Goal: Task Accomplishment & Management: Manage account settings

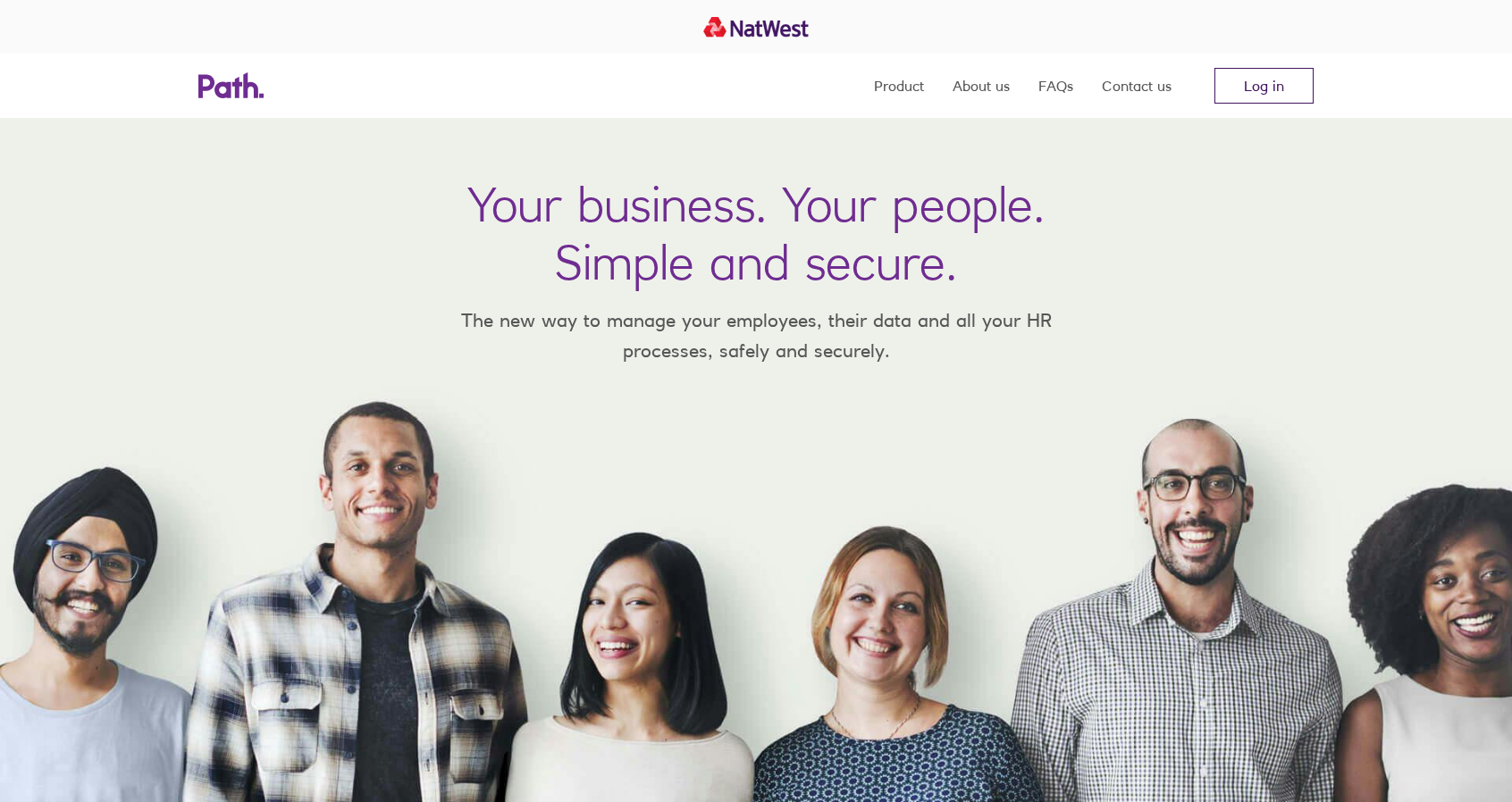
click at [1271, 77] on link "Log in" at bounding box center [1265, 85] width 99 height 36
click at [1273, 88] on link "Log in" at bounding box center [1265, 85] width 99 height 36
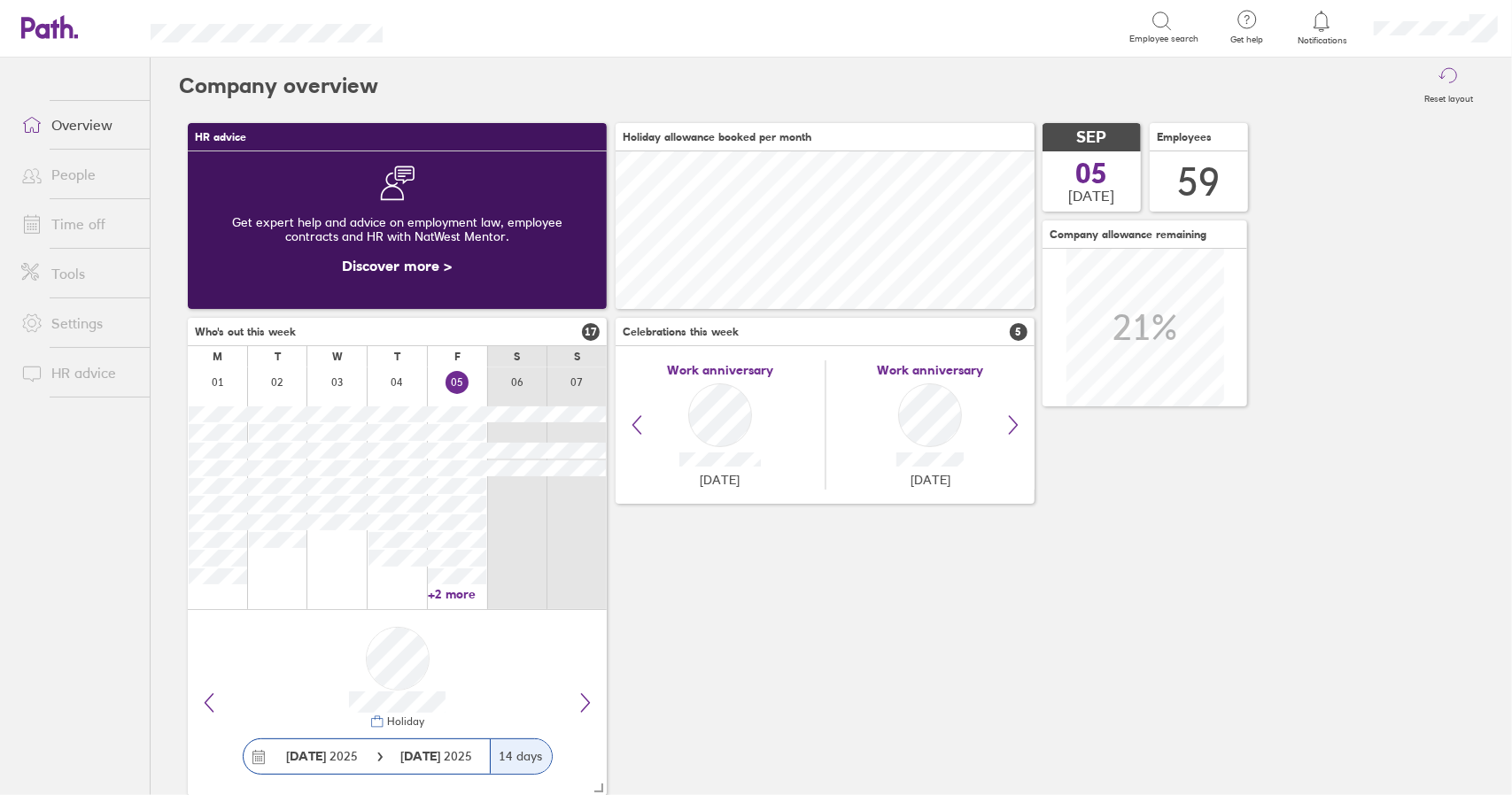
scroll to position [158, 418]
click at [88, 223] on link "Time off" at bounding box center [78, 224] width 142 height 35
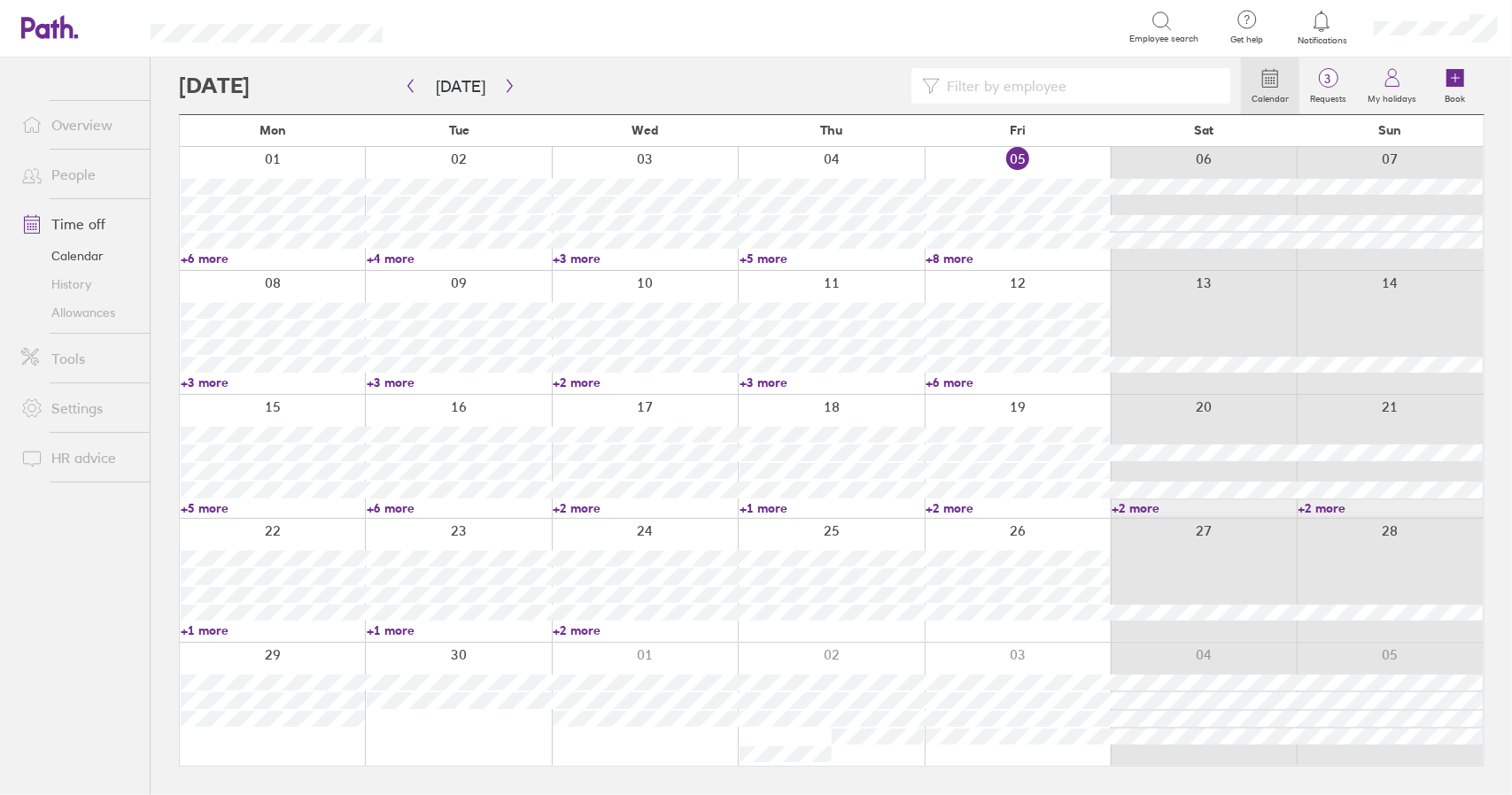
click at [219, 384] on link "+3 more" at bounding box center [272, 382] width 184 height 16
click at [217, 378] on link "+3 more" at bounding box center [272, 382] width 184 height 16
click at [211, 381] on link "+3 more" at bounding box center [272, 382] width 184 height 16
click at [399, 382] on link "+3 more" at bounding box center [459, 382] width 184 height 16
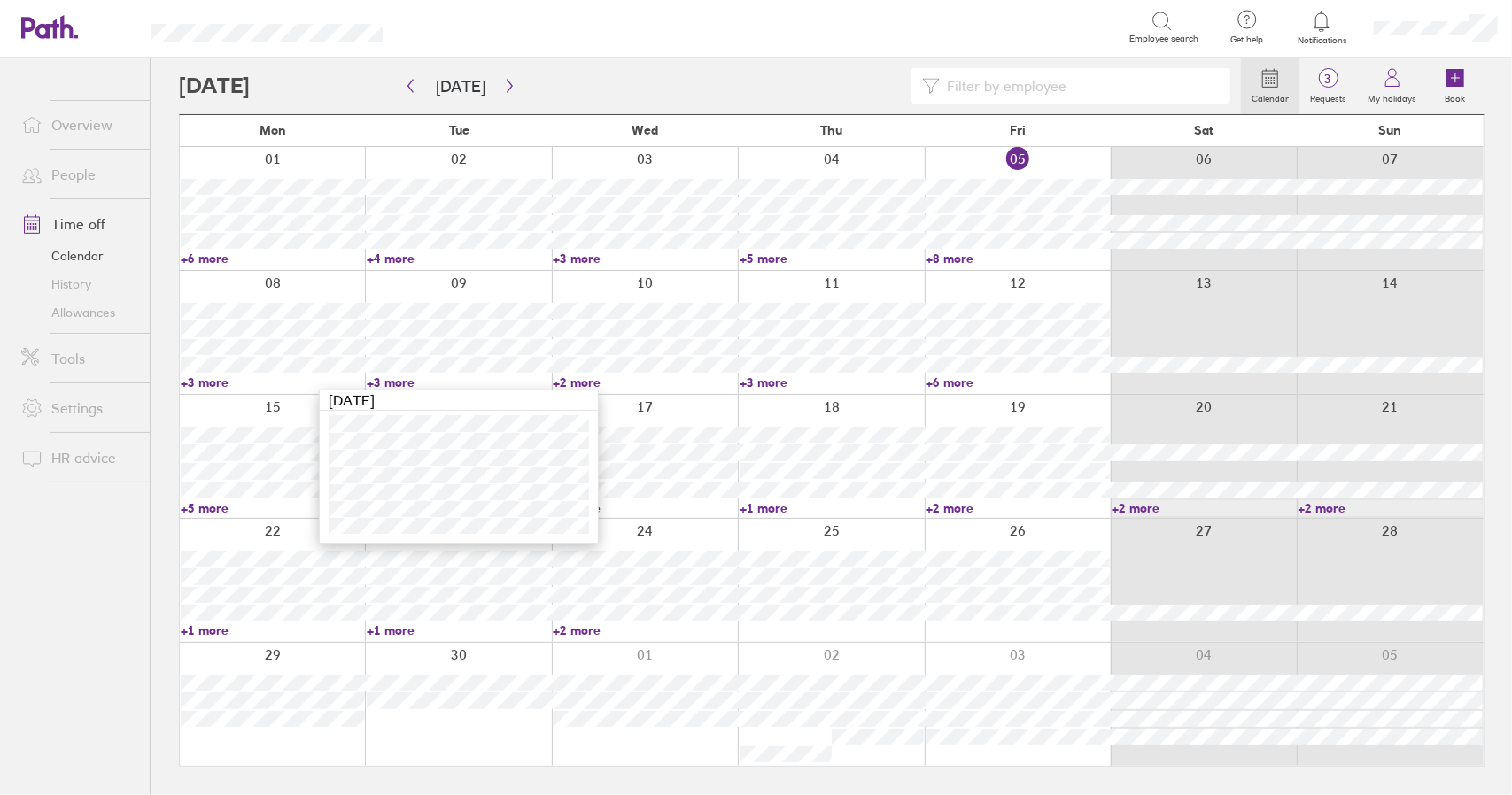
click at [390, 384] on link "+3 more" at bounding box center [459, 382] width 184 height 16
click at [585, 384] on link "+2 more" at bounding box center [645, 382] width 184 height 16
click at [775, 384] on link "+3 more" at bounding box center [832, 382] width 184 height 16
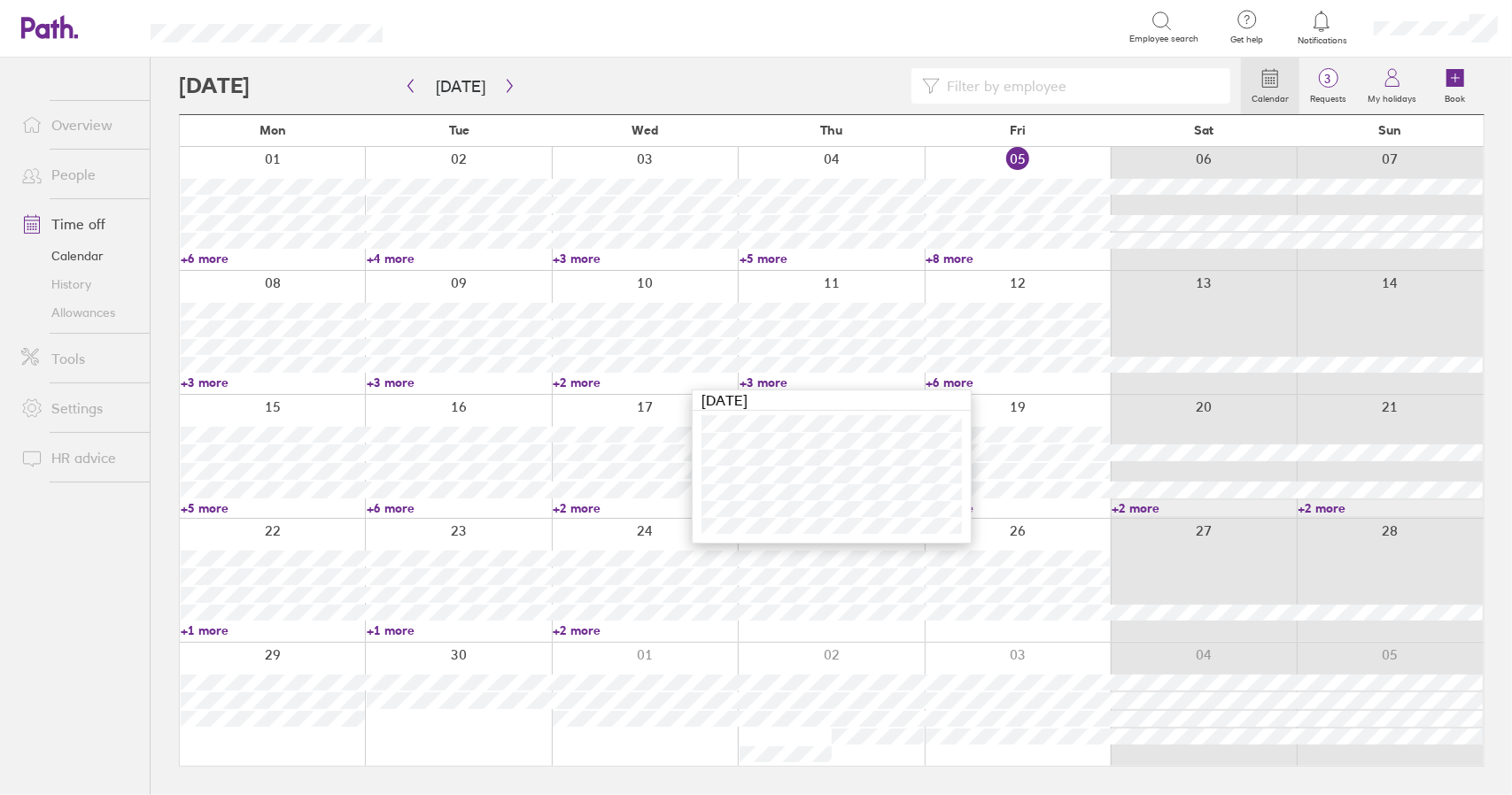
click at [775, 384] on link "+3 more" at bounding box center [832, 382] width 184 height 16
click at [576, 383] on link "+2 more" at bounding box center [645, 382] width 184 height 16
click at [952, 385] on link "+6 more" at bounding box center [1018, 382] width 184 height 16
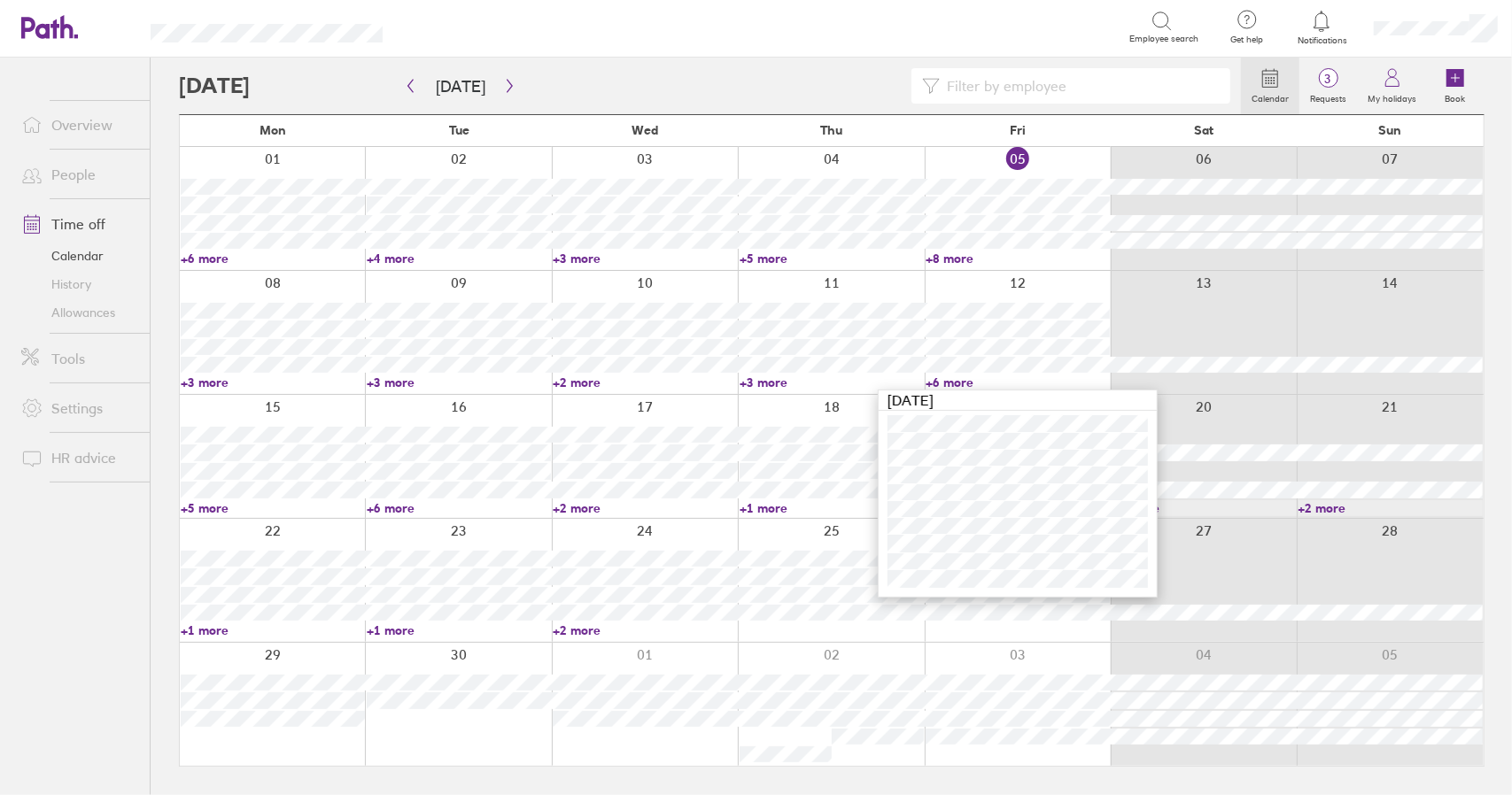
click at [953, 381] on link "+6 more" at bounding box center [1018, 382] width 184 height 16
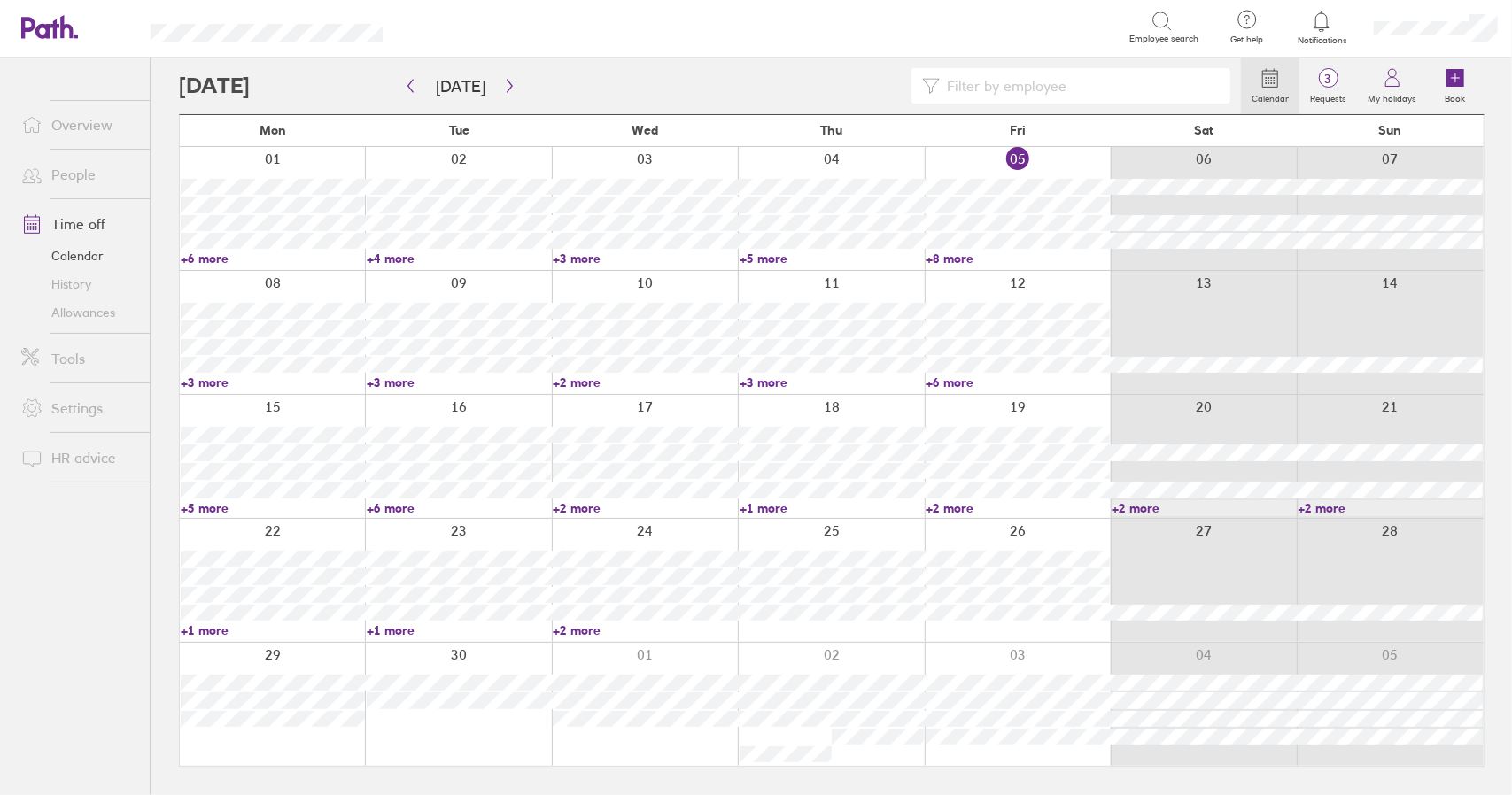
click at [85, 224] on link "Time off" at bounding box center [78, 224] width 142 height 35
click at [213, 505] on link "+5 more" at bounding box center [272, 508] width 184 height 16
drag, startPoint x: 198, startPoint y: 592, endPoint x: 156, endPoint y: 489, distance: 111.2
click at [156, 489] on div "Calendar 3 Requests My holidays Book [DATE] [DATE] Mon Tue Wed Thu Fri Sat Sun …" at bounding box center [831, 426] width 1361 height 737
click at [206, 507] on link "+5 more" at bounding box center [272, 508] width 184 height 16
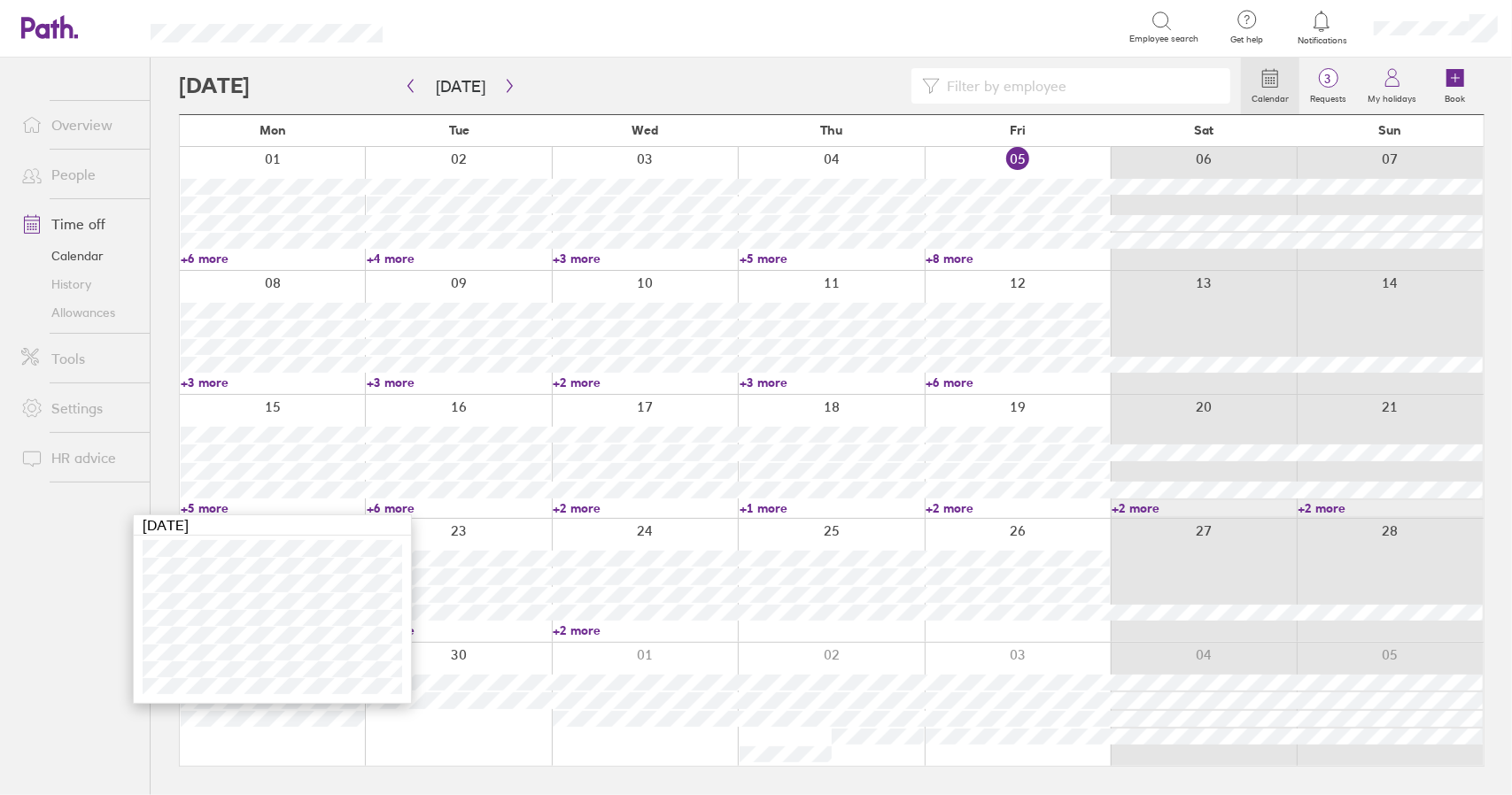
click at [206, 505] on link "+5 more" at bounding box center [272, 508] width 184 height 16
click at [381, 507] on link "+6 more" at bounding box center [459, 508] width 184 height 16
click at [387, 506] on link "+6 more" at bounding box center [459, 508] width 184 height 16
click at [72, 410] on link "Settings" at bounding box center [78, 408] width 142 height 35
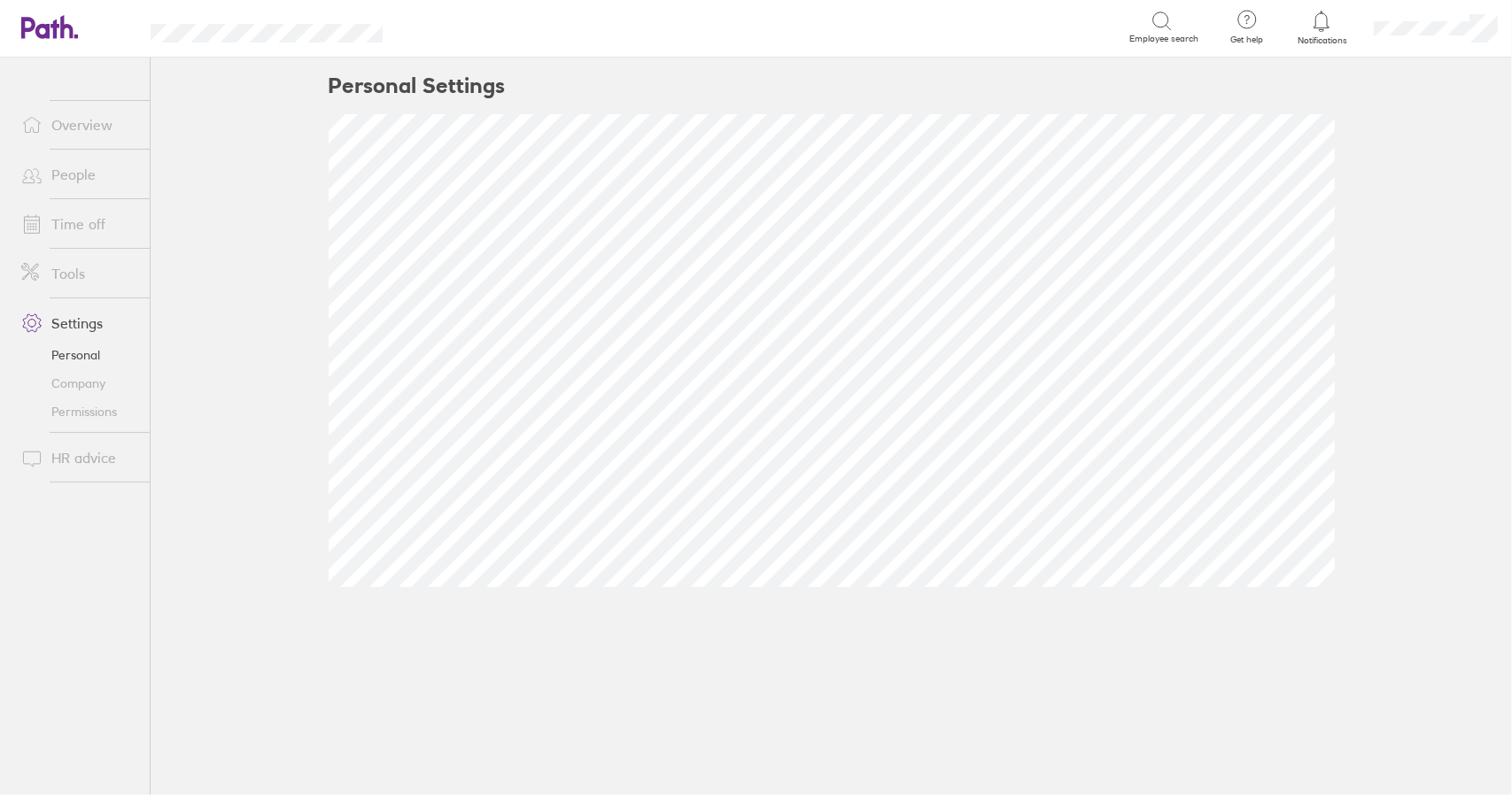
click at [80, 168] on link "People" at bounding box center [78, 175] width 142 height 35
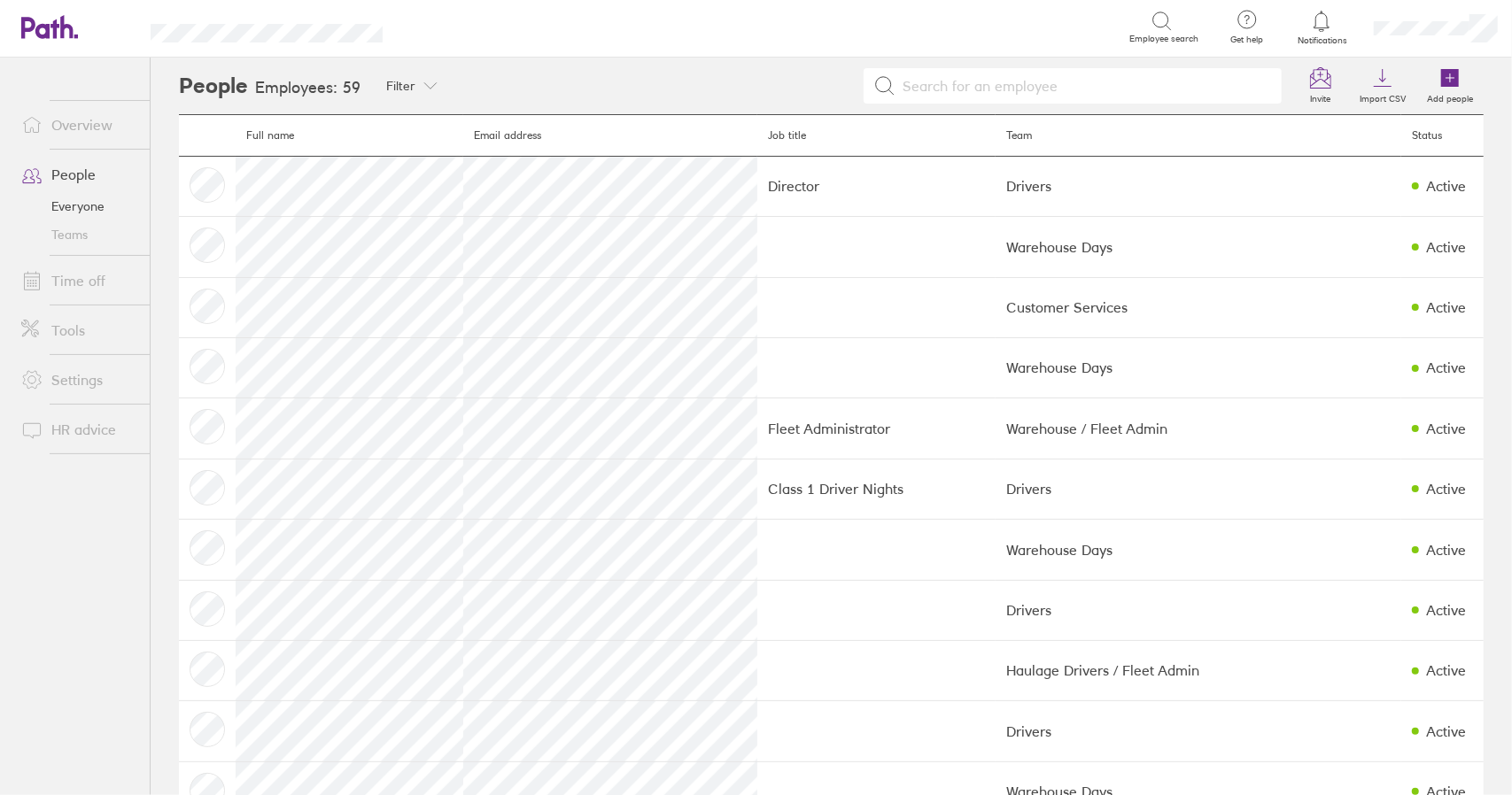
click at [956, 85] on input at bounding box center [1084, 85] width 375 height 33
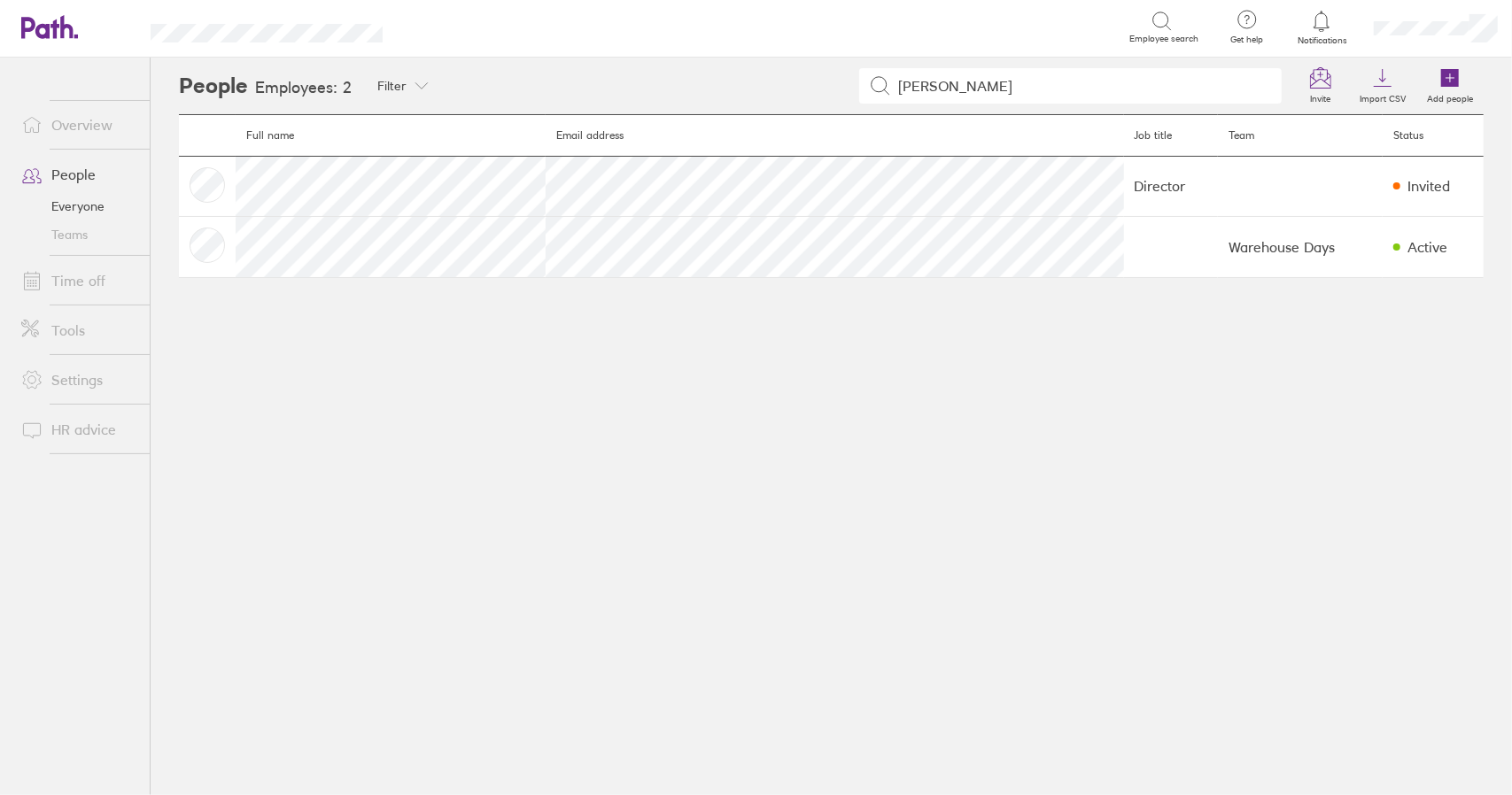
type input "[PERSON_NAME]"
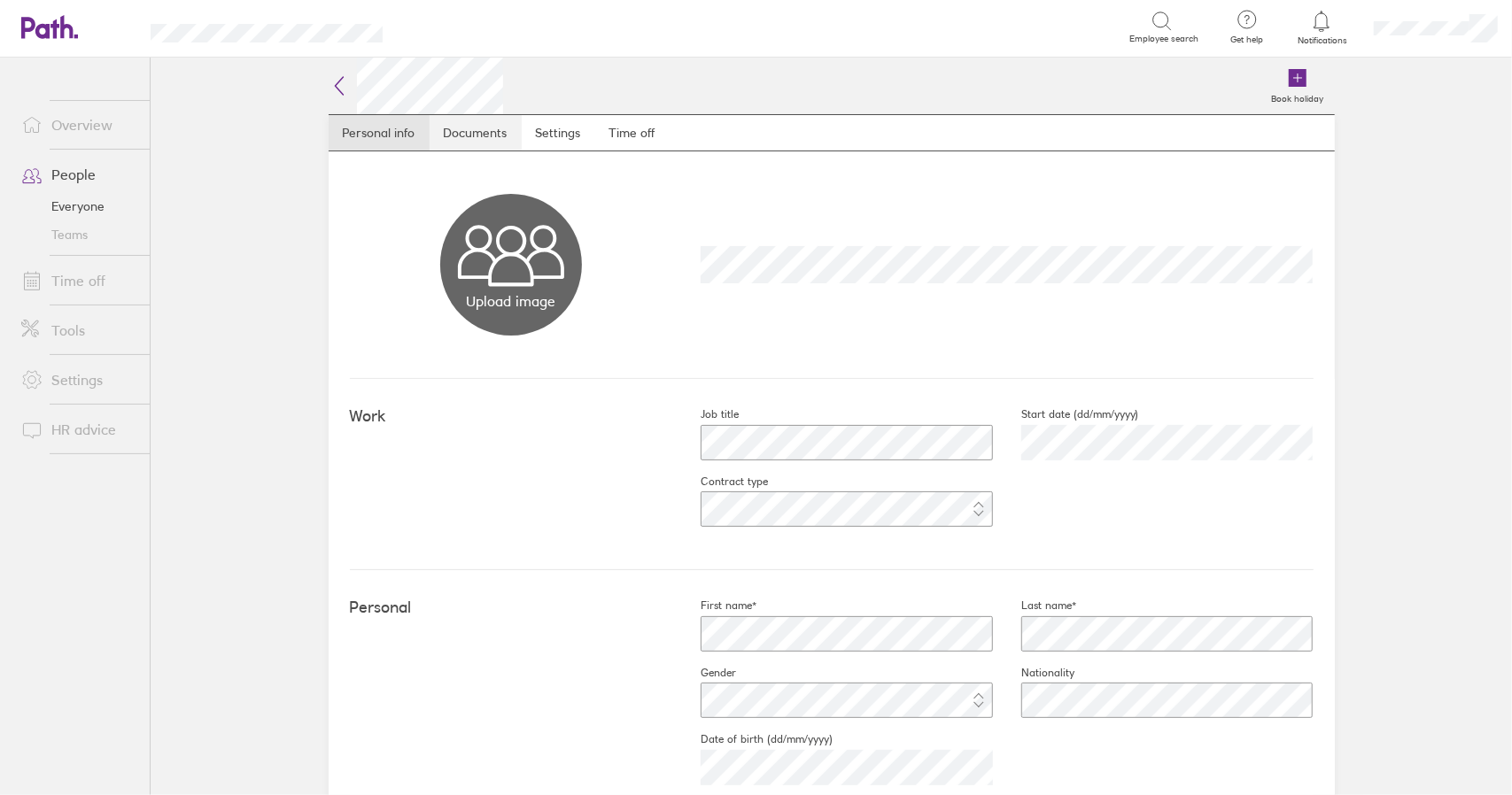
click at [486, 124] on link "Documents" at bounding box center [475, 133] width 92 height 35
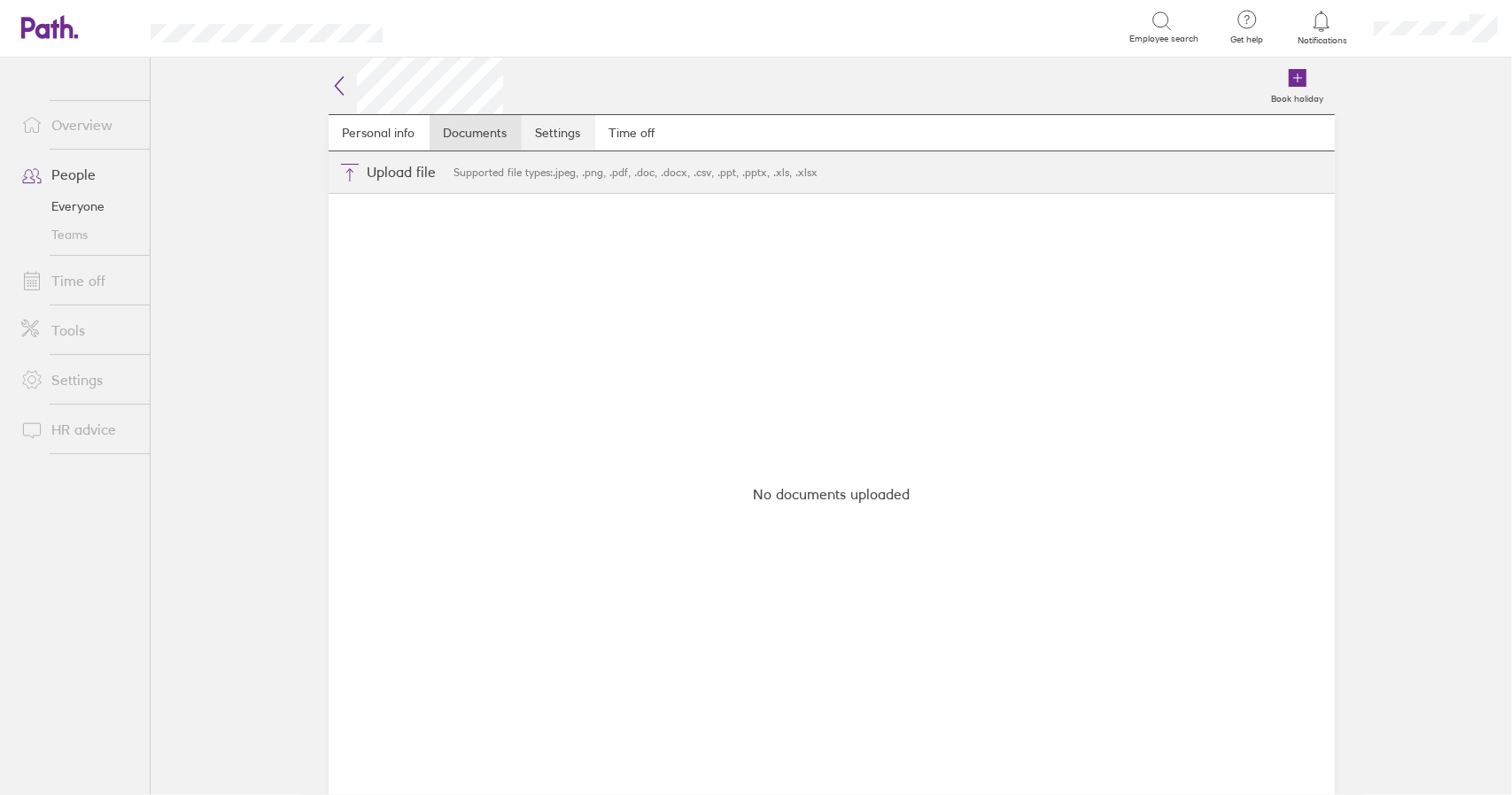
click at [553, 130] on link "Settings" at bounding box center [559, 133] width 73 height 35
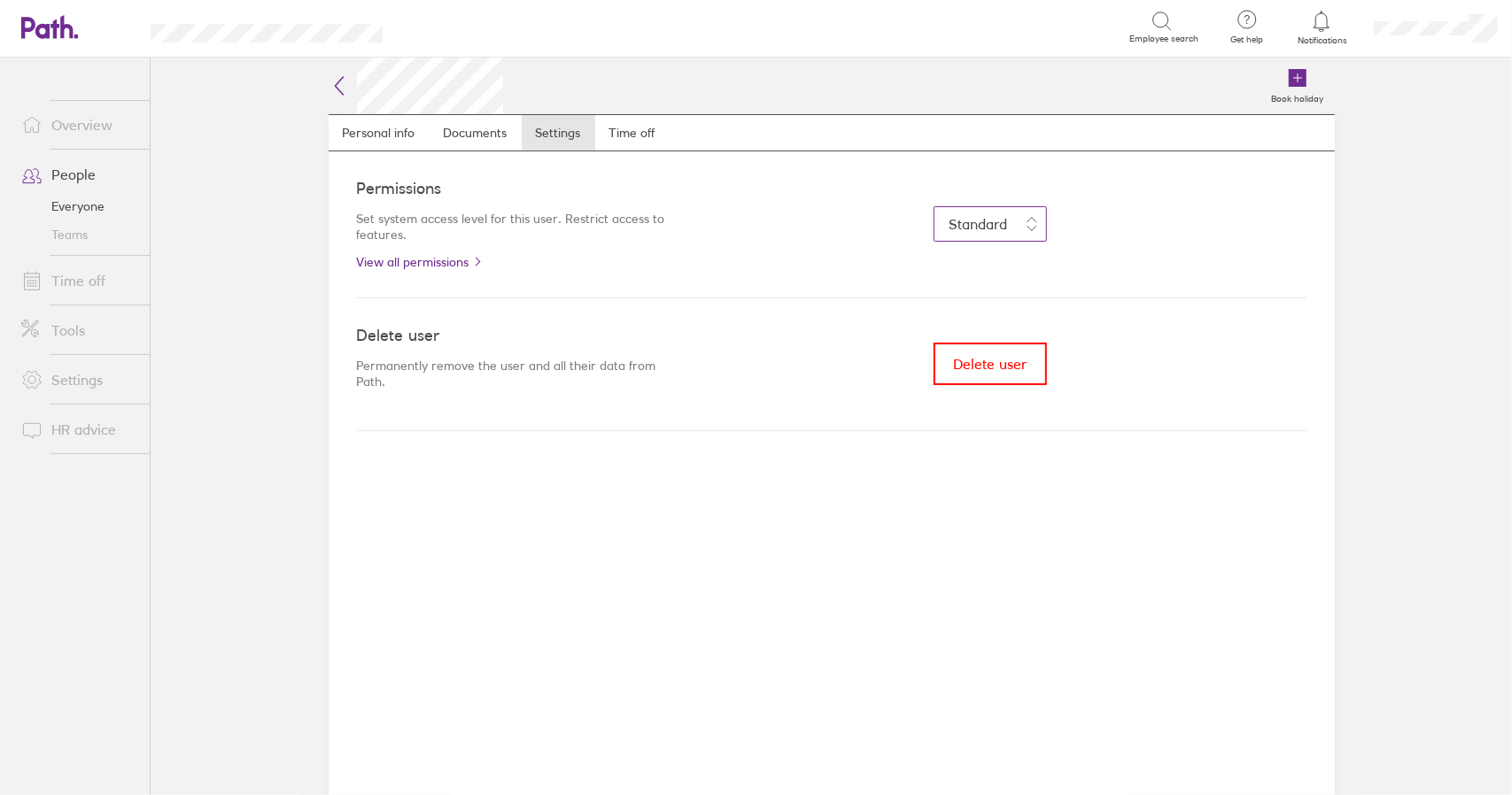
click at [958, 220] on span "Standard" at bounding box center [978, 224] width 59 height 18
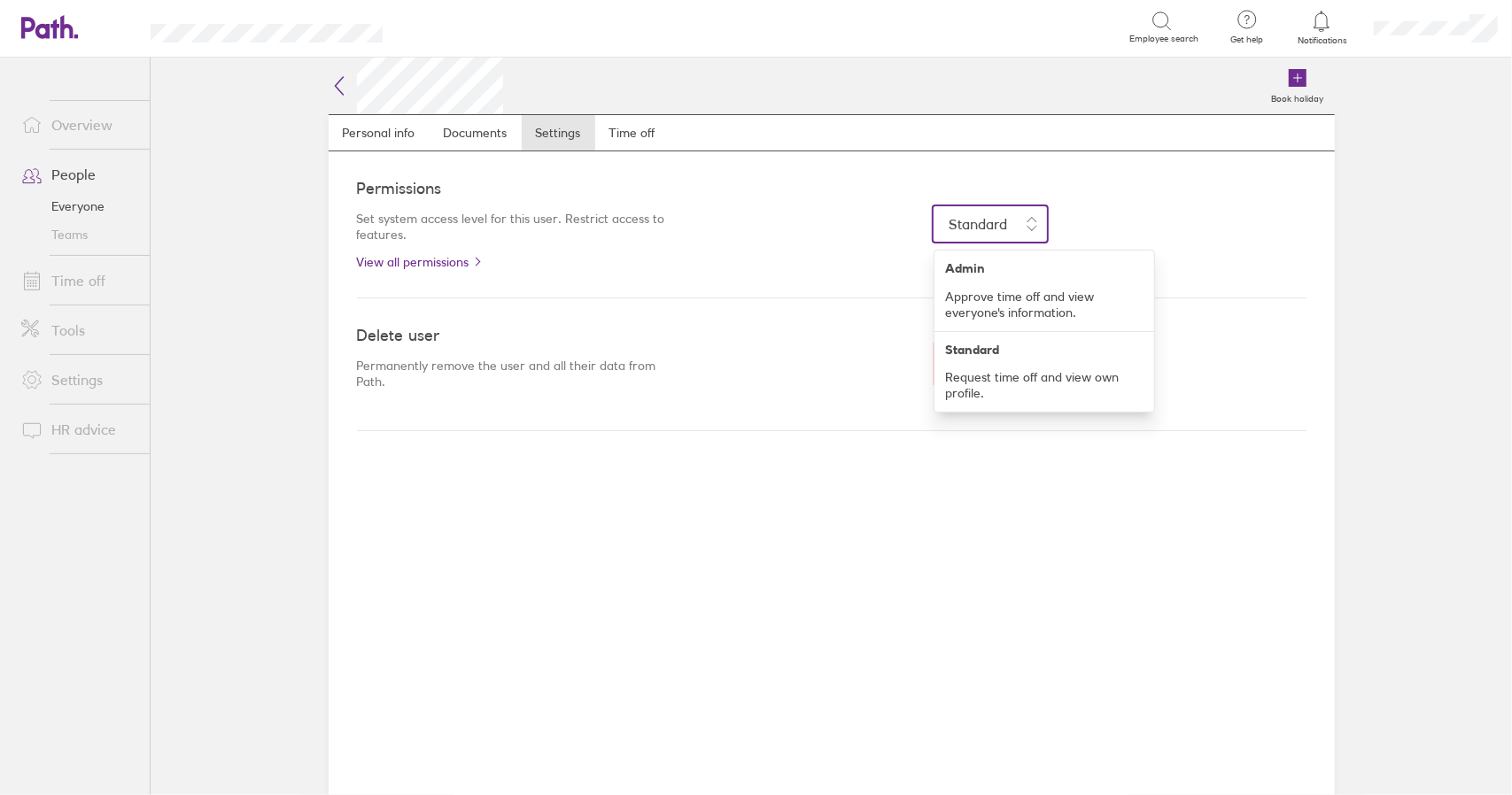
click at [958, 220] on span "Standard" at bounding box center [978, 224] width 59 height 18
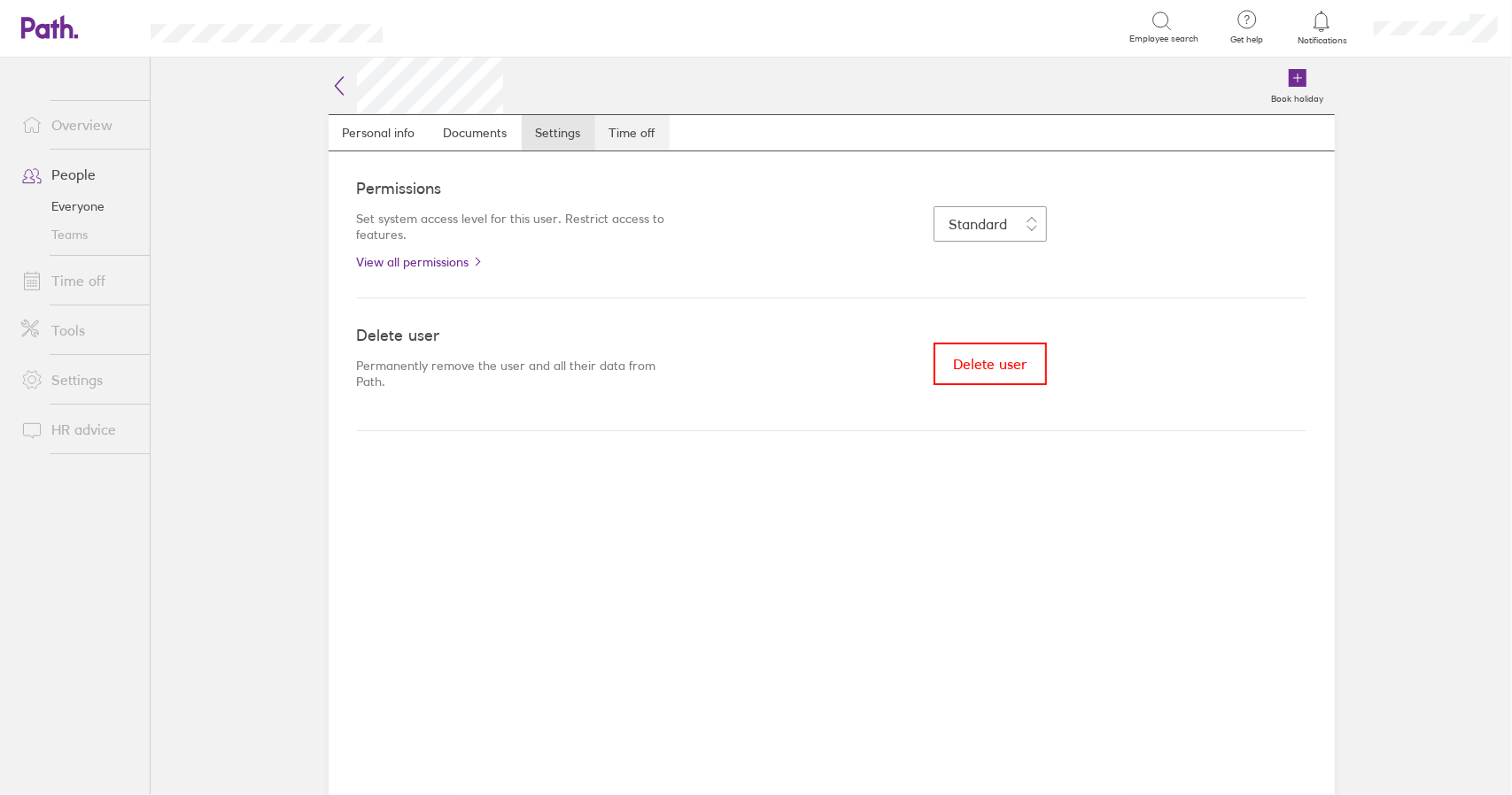
click at [641, 130] on link "Time off" at bounding box center [633, 133] width 74 height 35
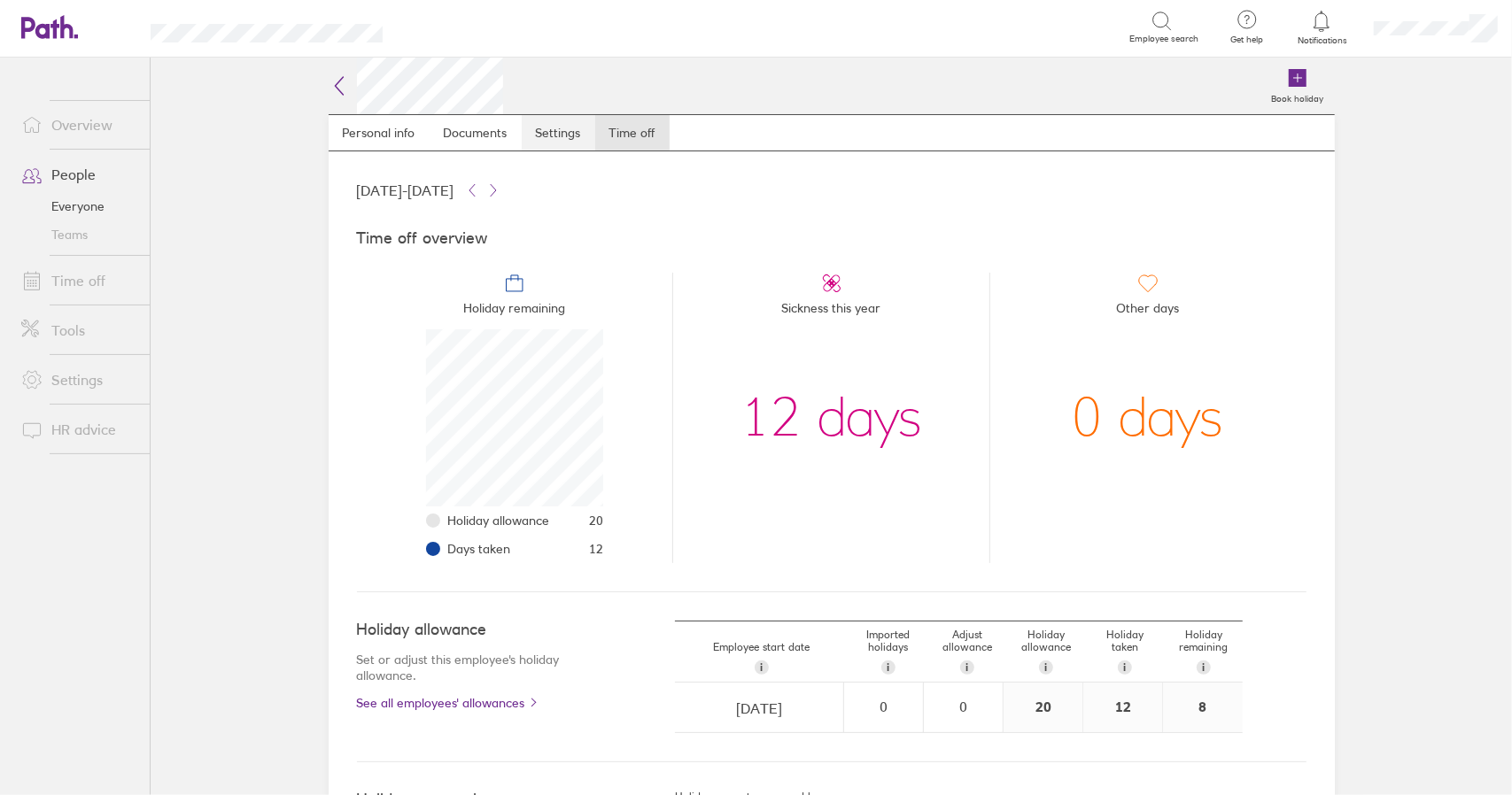
click at [565, 132] on link "Settings" at bounding box center [559, 133] width 73 height 35
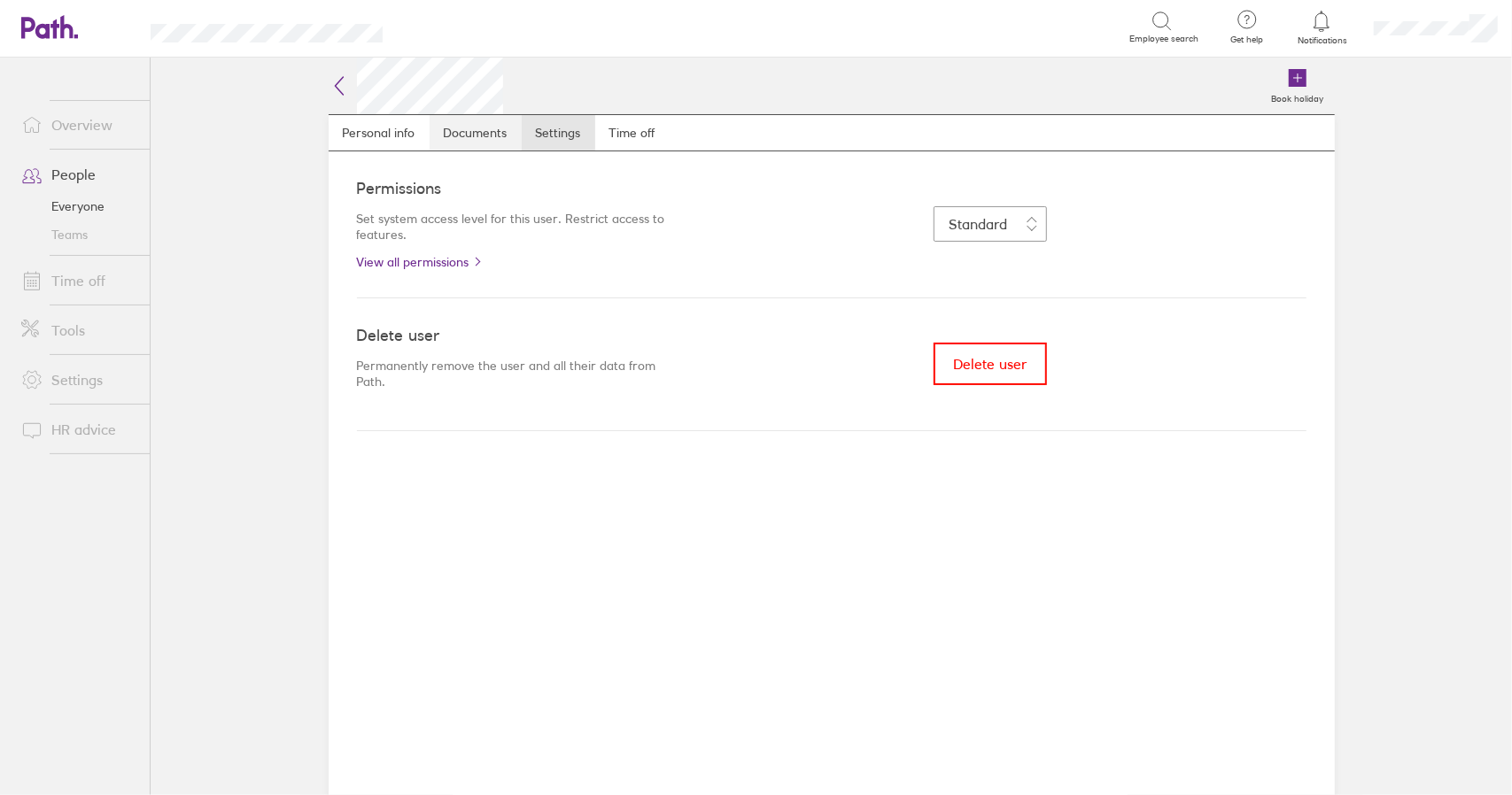
click at [455, 131] on link "Documents" at bounding box center [475, 133] width 92 height 35
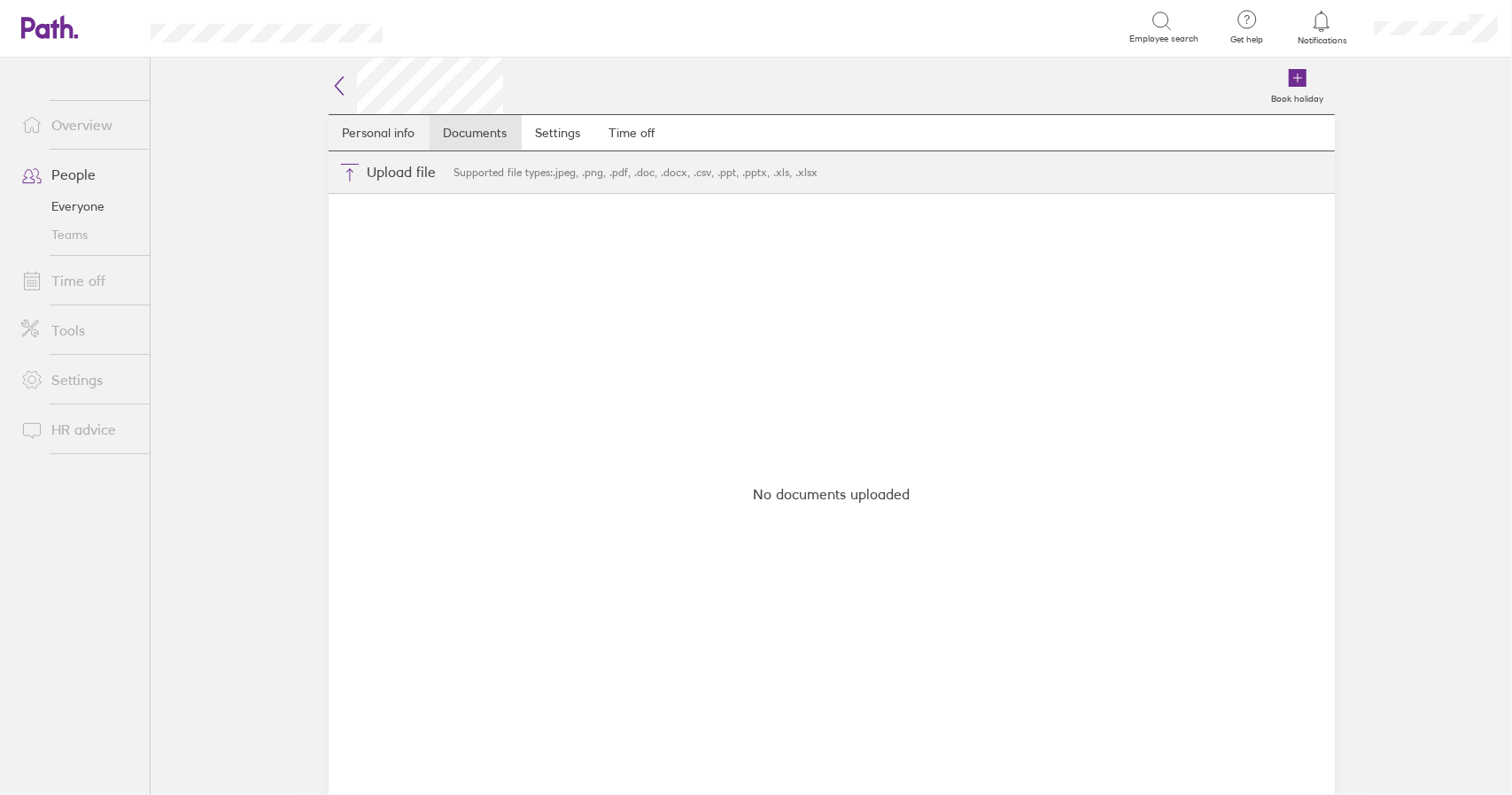
click at [381, 138] on link "Personal info" at bounding box center [379, 133] width 101 height 35
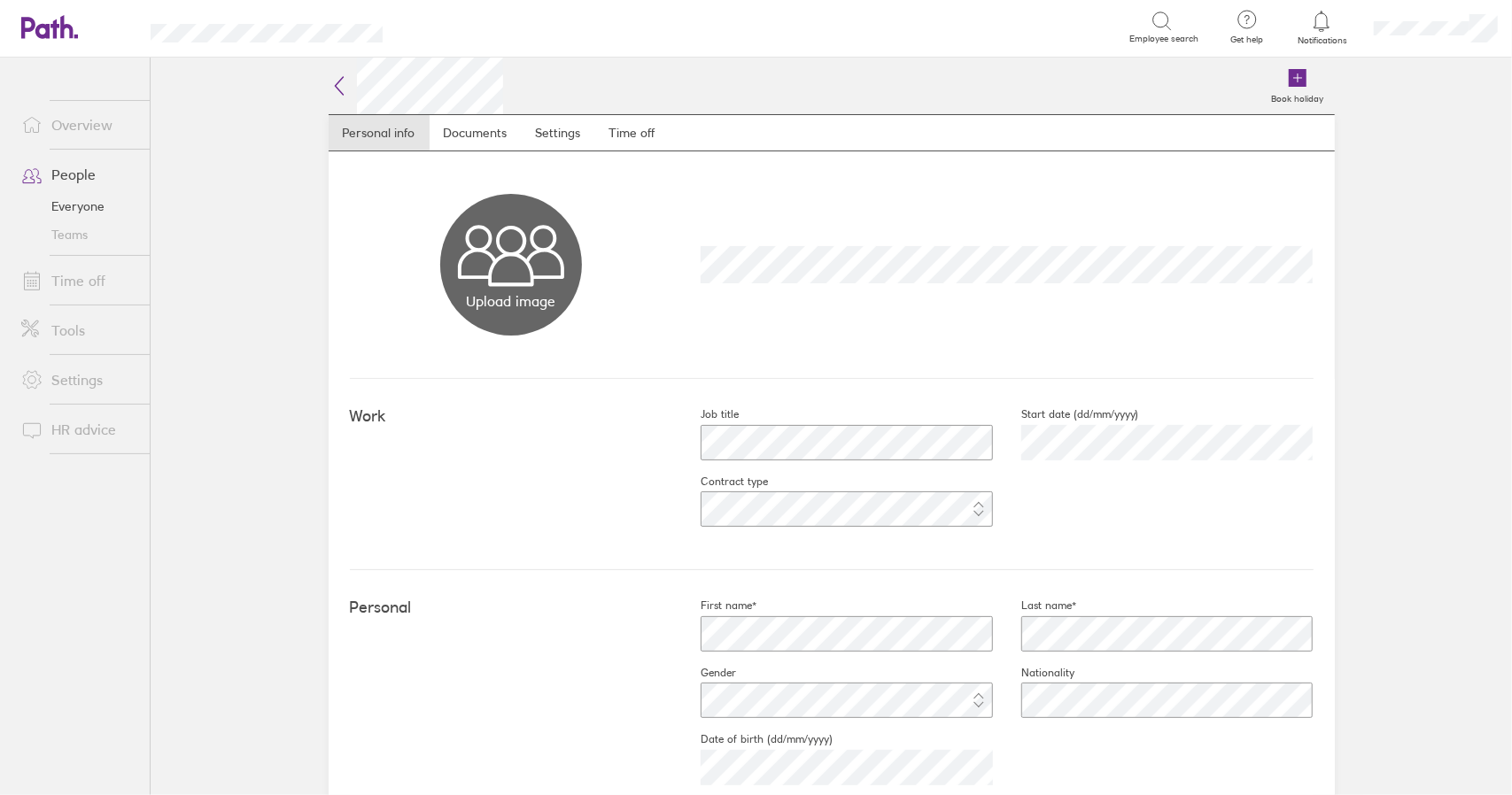
click at [81, 130] on link "Overview" at bounding box center [78, 124] width 142 height 35
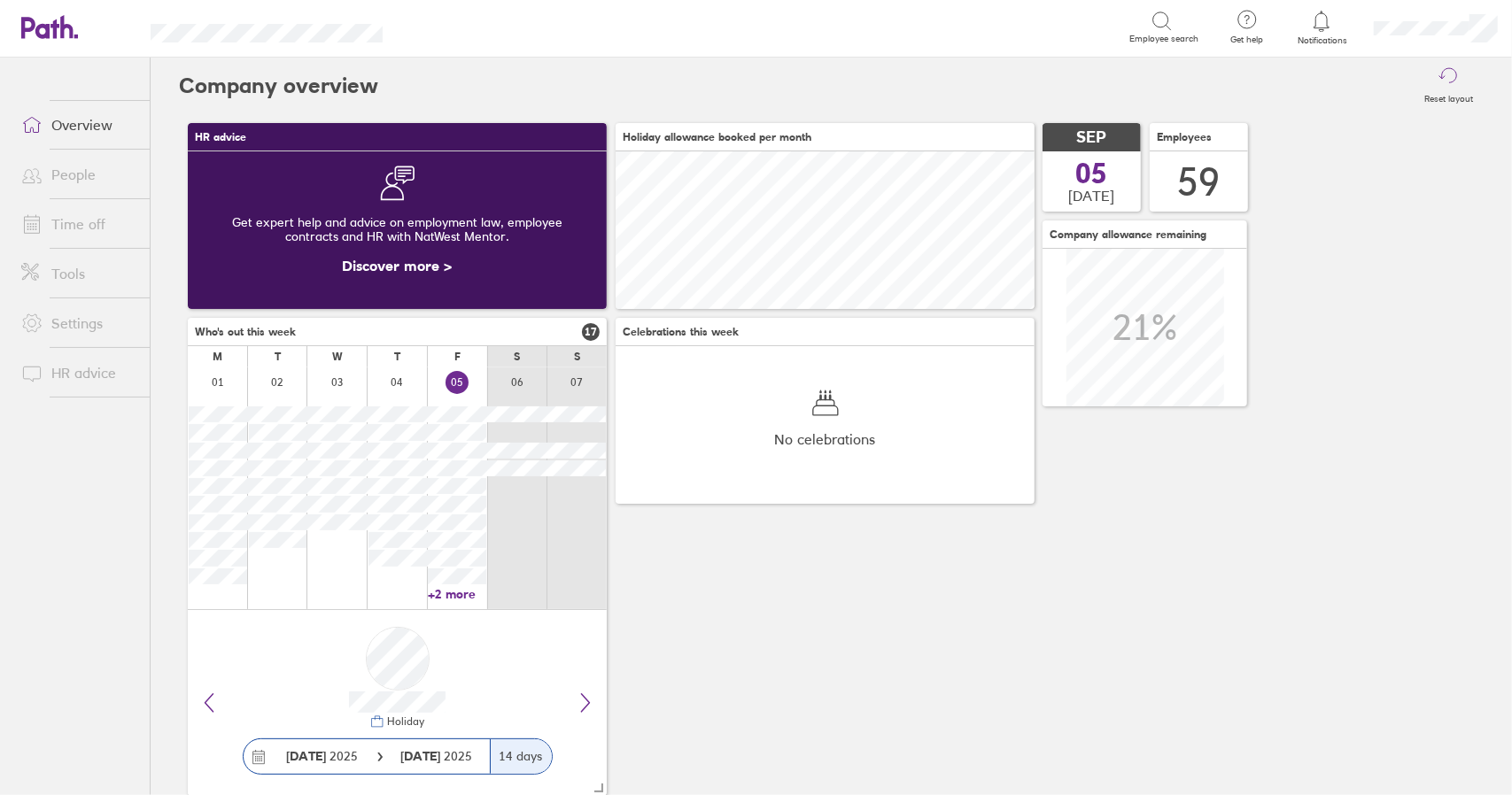
scroll to position [158, 418]
click at [98, 220] on link "Time off" at bounding box center [78, 224] width 142 height 35
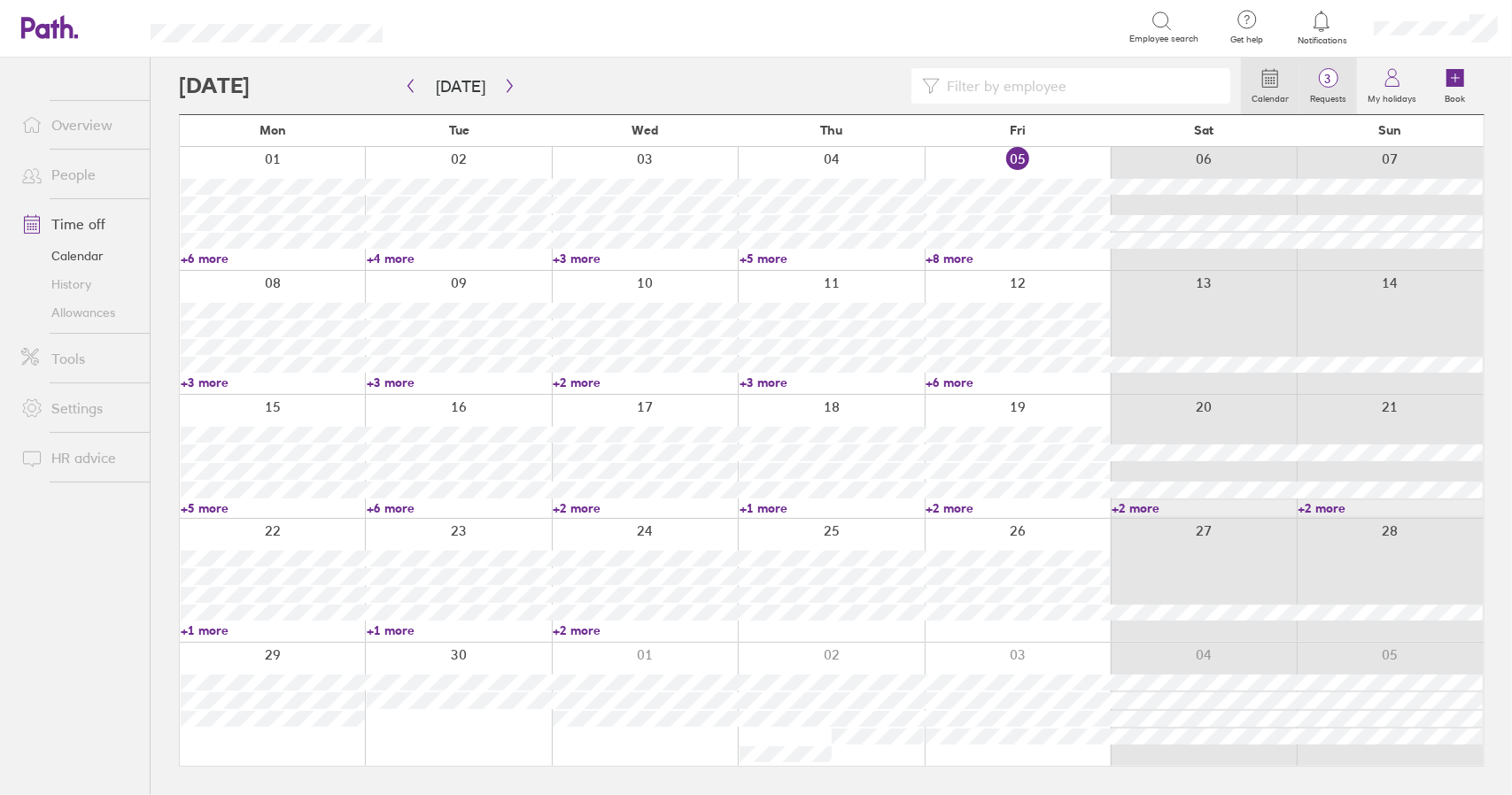
click at [1326, 95] on label "Requests" at bounding box center [1329, 96] width 58 height 16
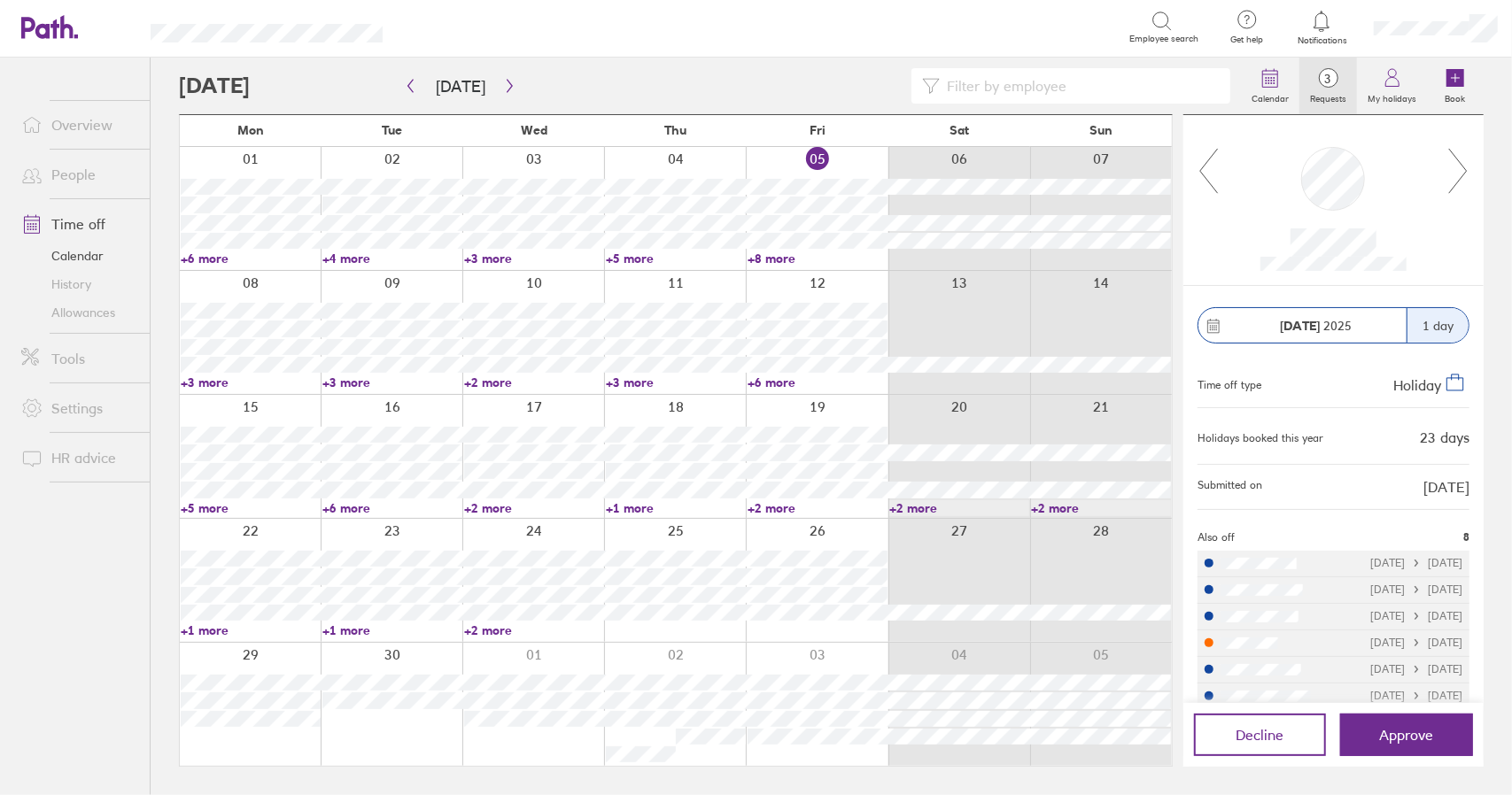
click at [1460, 176] on icon at bounding box center [1459, 170] width 22 height 47
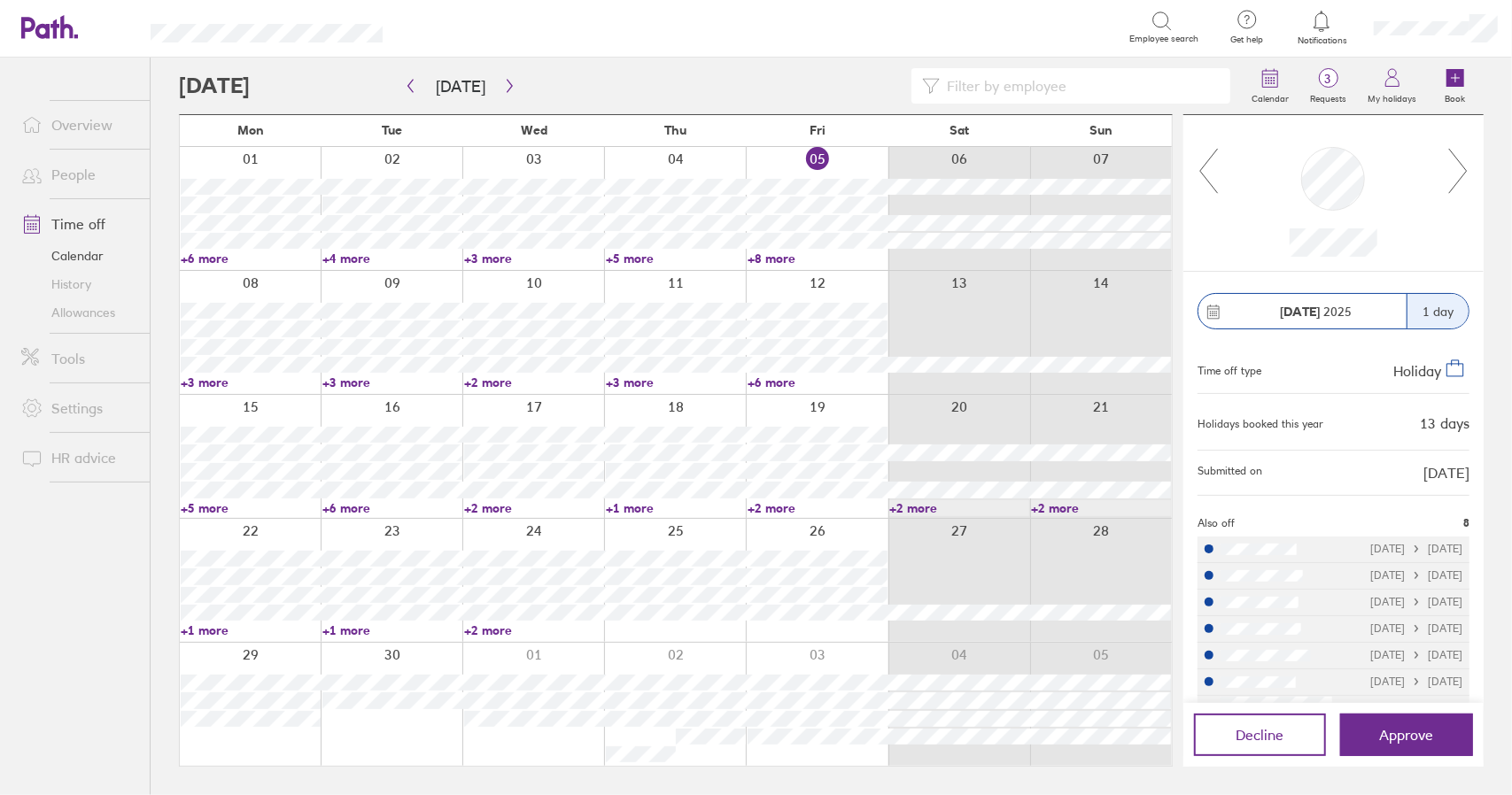
click at [1462, 169] on icon at bounding box center [1459, 170] width 22 height 47
click at [60, 218] on link "Time off" at bounding box center [78, 224] width 142 height 35
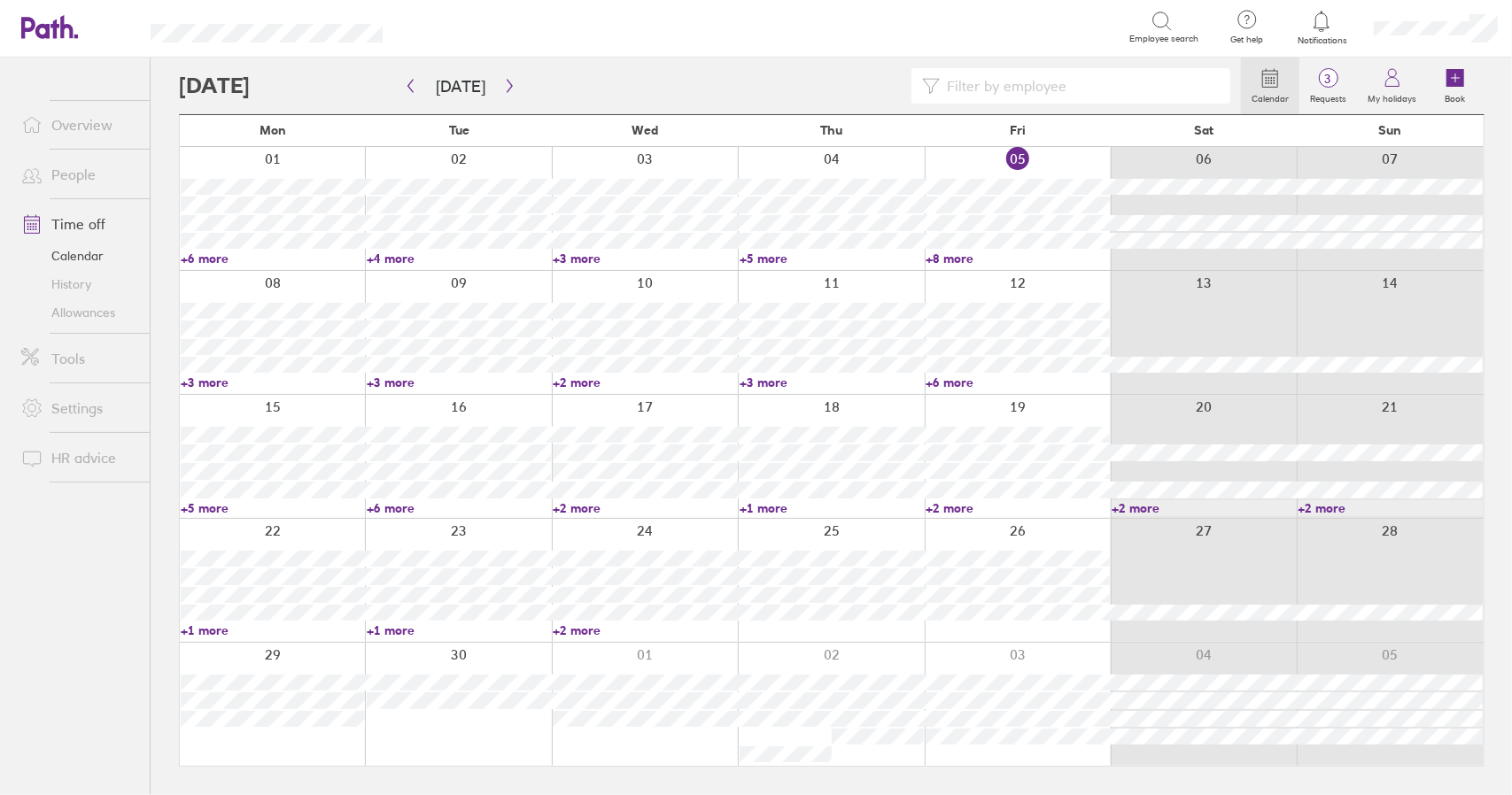
click at [160, 125] on div "Calendar 3 Requests My holidays Book [DATE] [DATE] Mon Tue Wed Thu Fri Sat Sun …" at bounding box center [831, 426] width 1361 height 737
click at [1333, 83] on span "3" at bounding box center [1329, 78] width 58 height 14
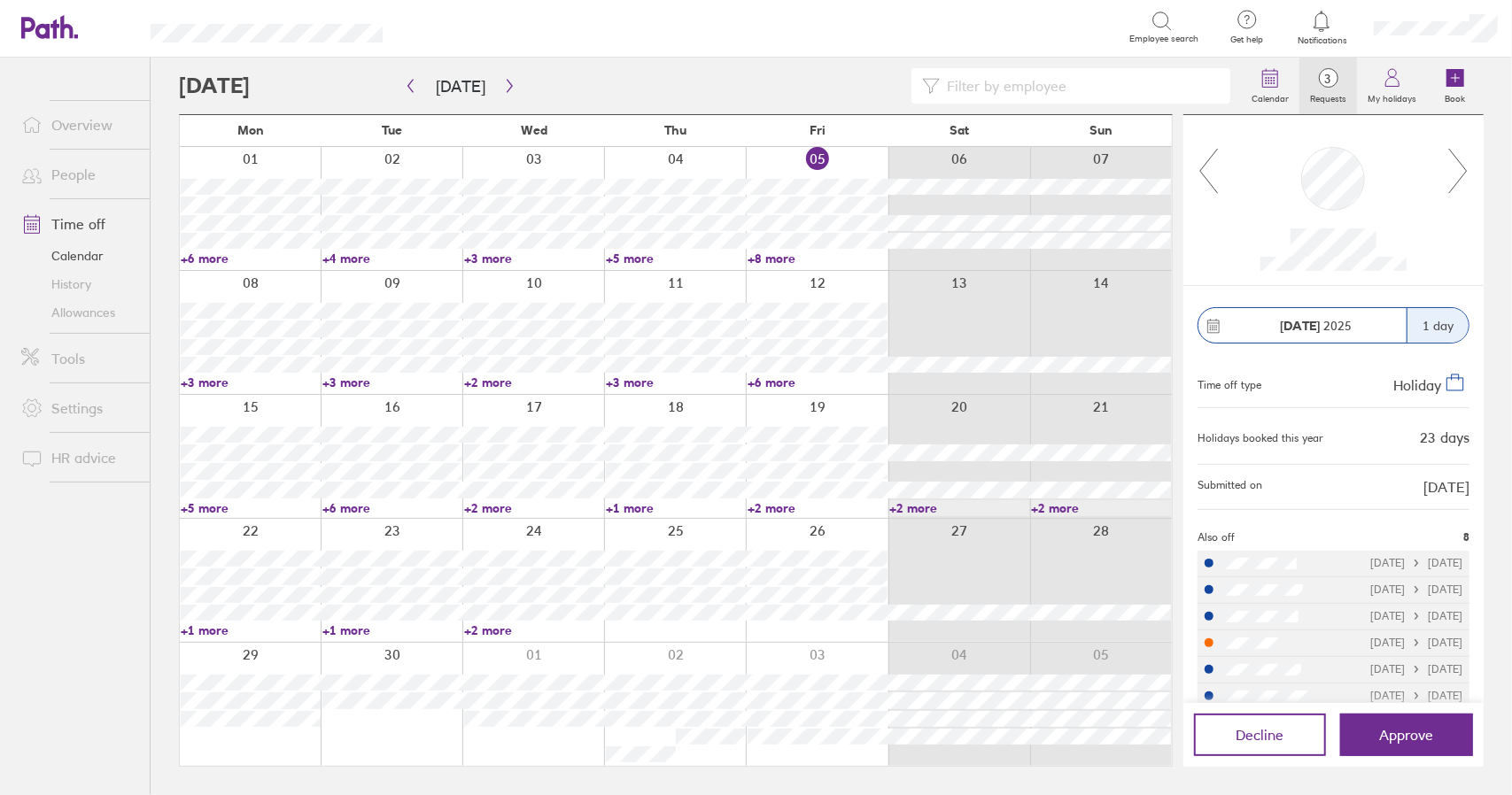
click at [1462, 166] on icon at bounding box center [1459, 170] width 22 height 47
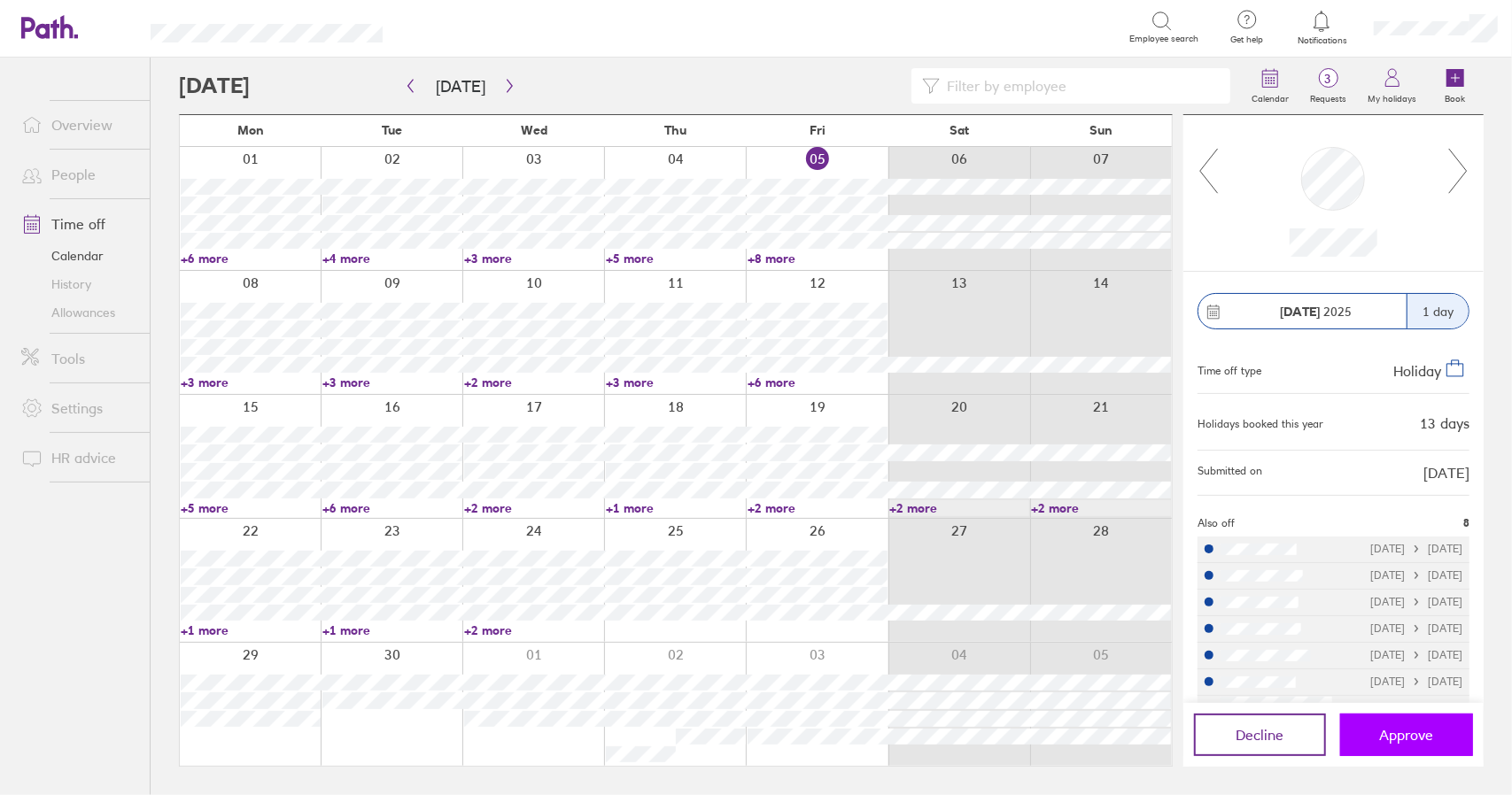
click at [1421, 736] on span "Approve" at bounding box center [1407, 735] width 54 height 16
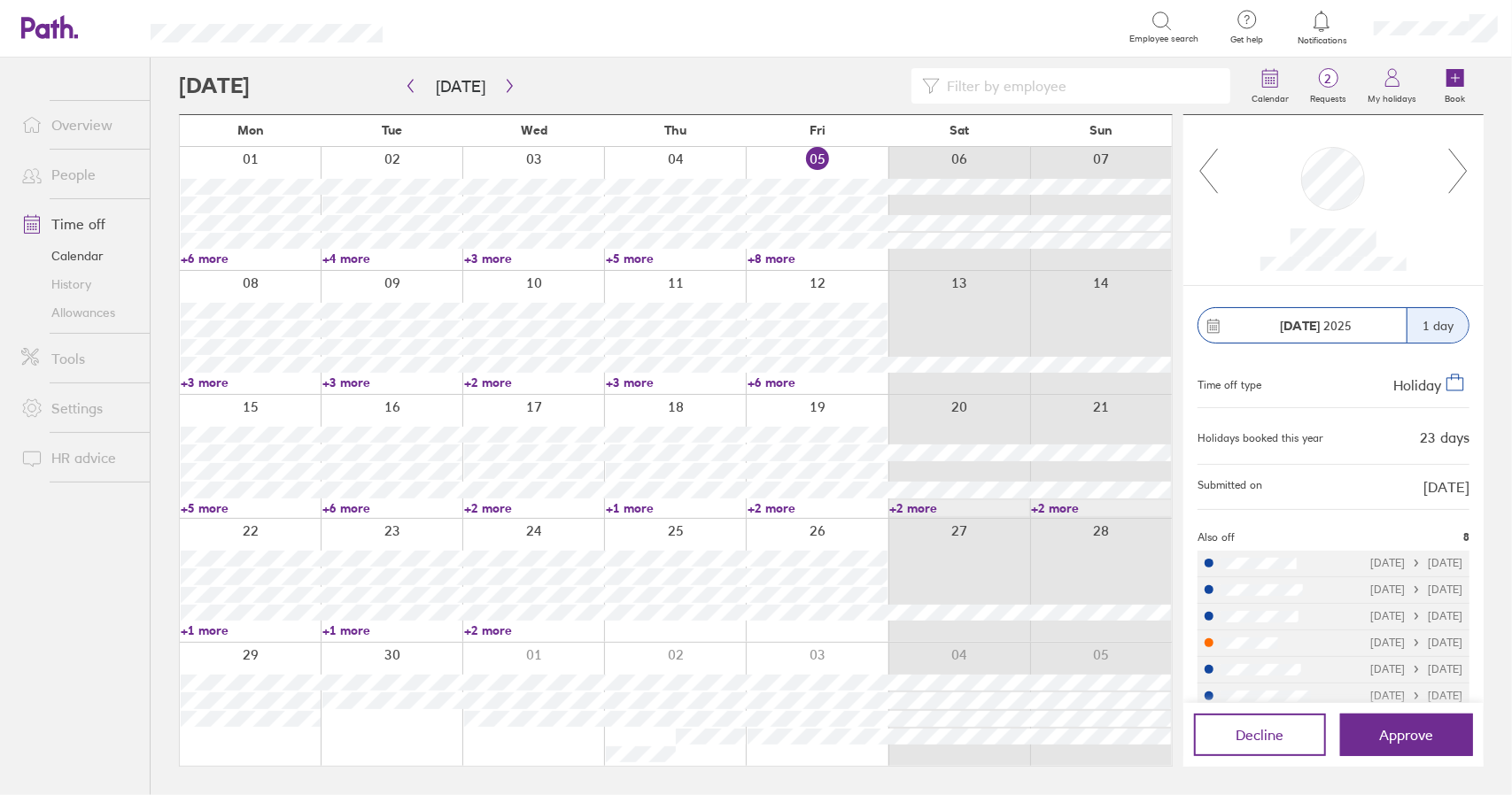
click at [772, 385] on link "+6 more" at bounding box center [818, 382] width 140 height 16
click at [769, 382] on link "+6 more" at bounding box center [818, 382] width 140 height 16
click at [89, 224] on link "Time off" at bounding box center [78, 224] width 142 height 35
